Goal: Information Seeking & Learning: Learn about a topic

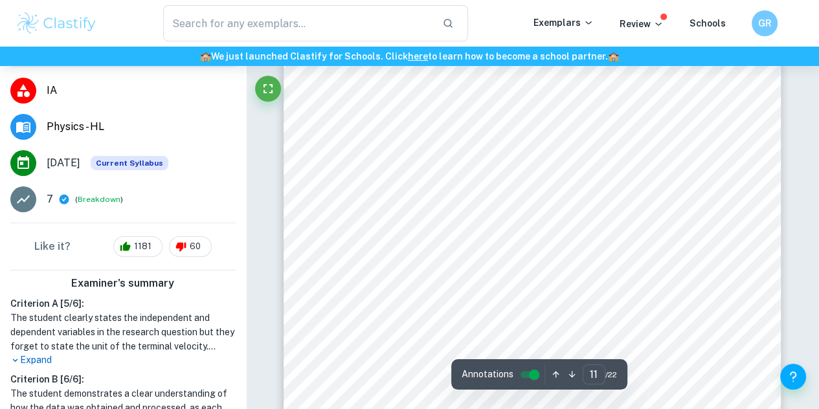
scroll to position [7363, 0]
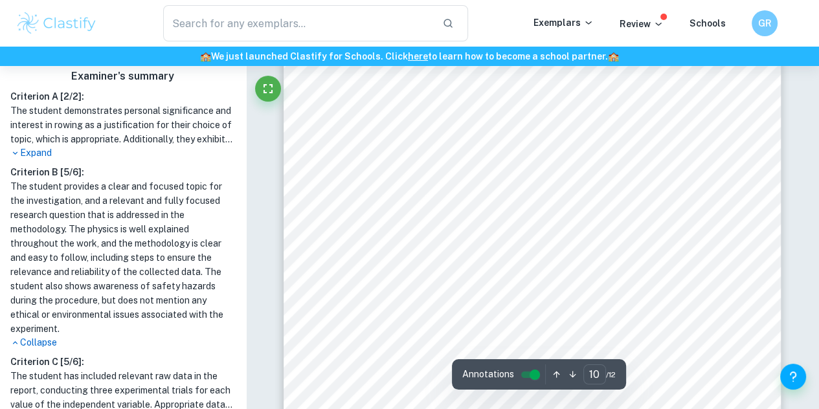
scroll to position [5981, 0]
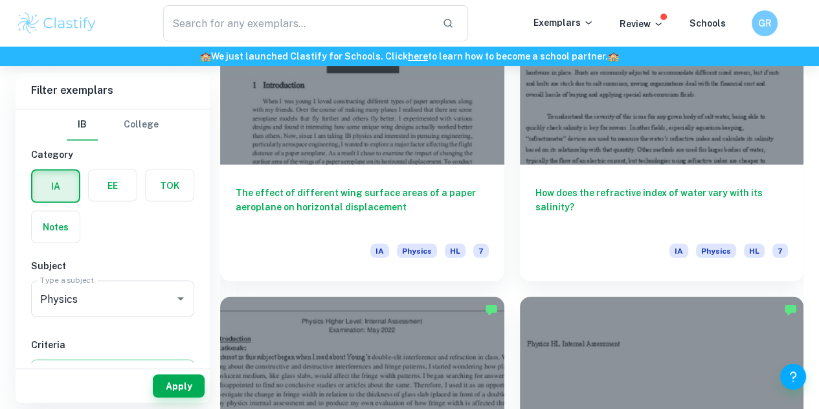
scroll to position [257, 0]
